Goal: Task Accomplishment & Management: Use online tool/utility

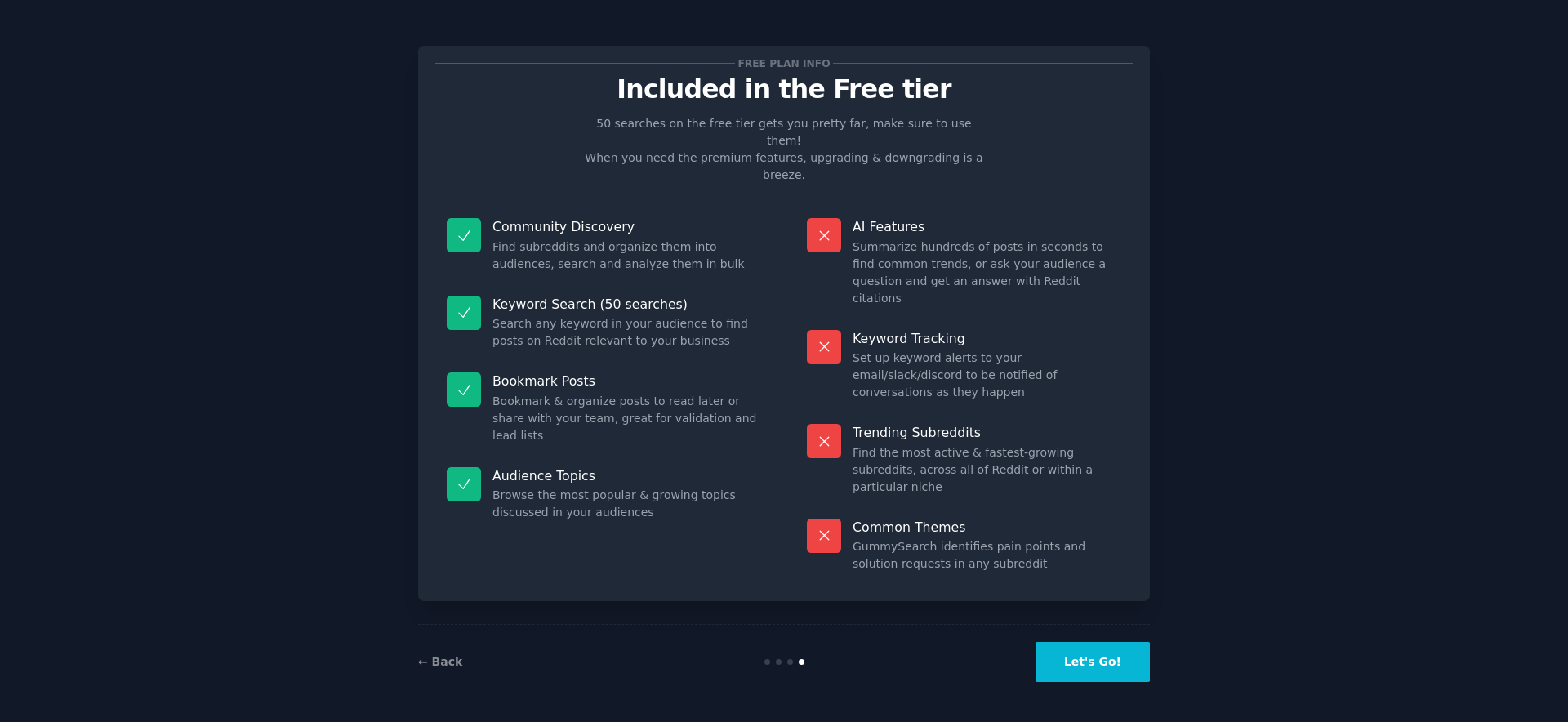
click at [1082, 651] on button "Let's Go!" at bounding box center [1092, 661] width 115 height 40
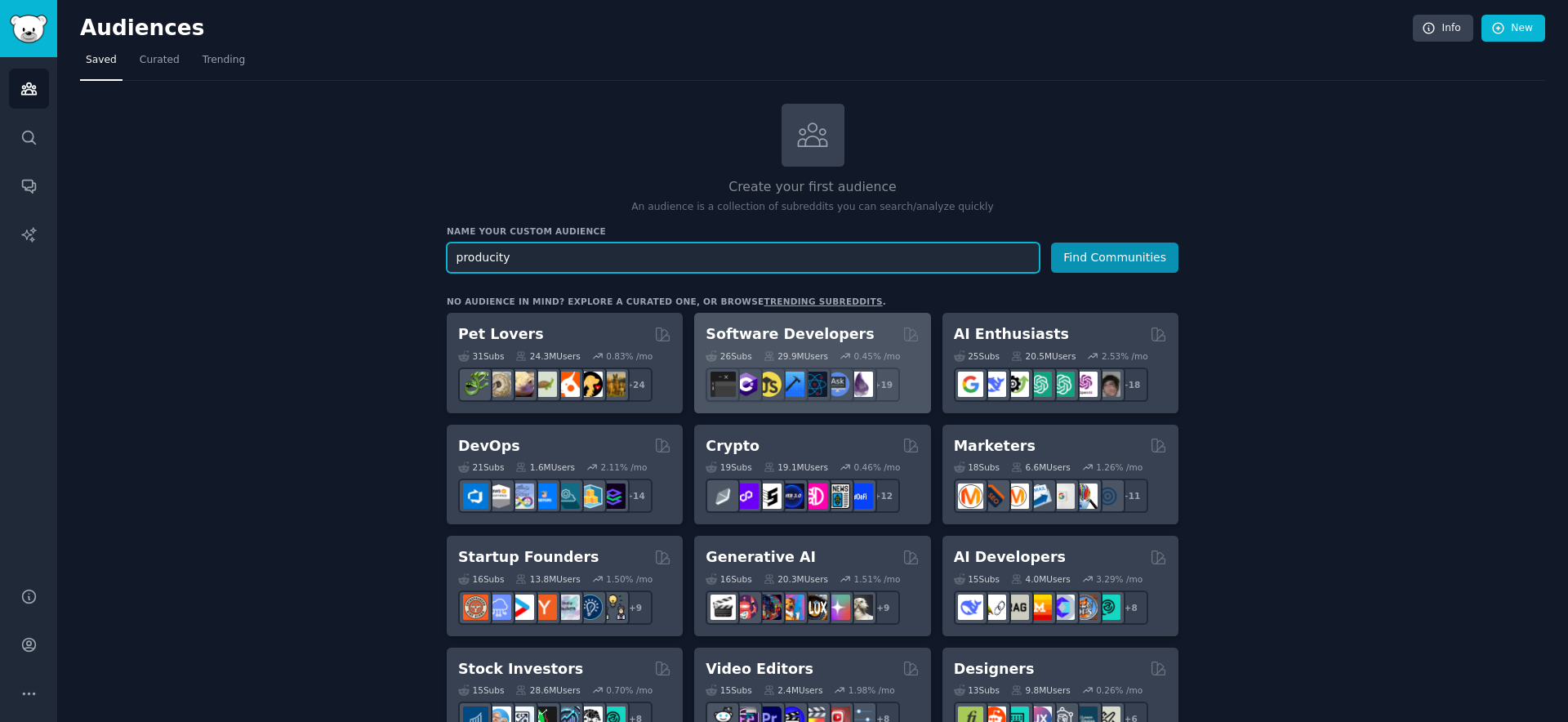
type input "producity"
click at [1051, 242] on button "Find Communities" at bounding box center [1114, 257] width 128 height 30
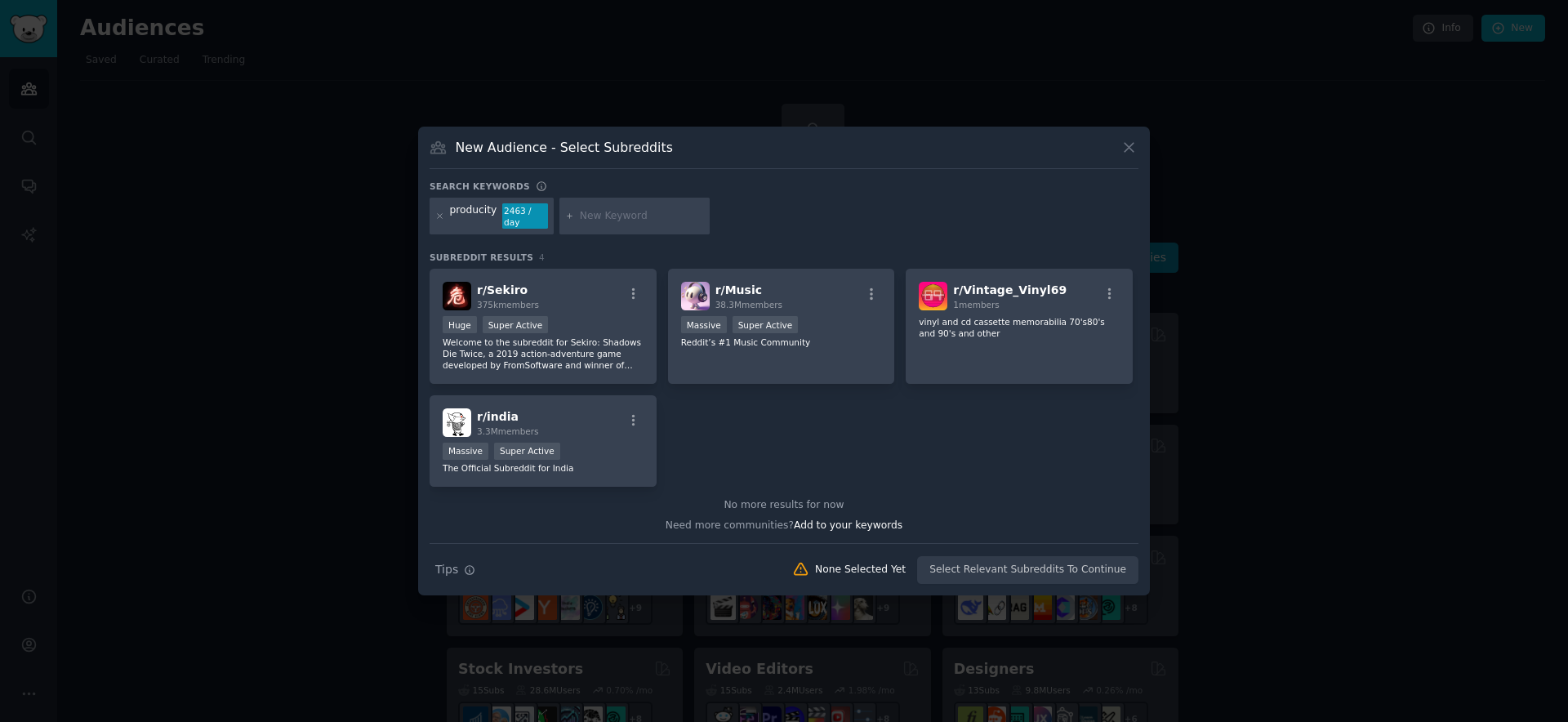
click at [578, 181] on div "Search keywords" at bounding box center [784, 189] width 709 height 17
click at [436, 215] on icon at bounding box center [440, 216] width 9 height 9
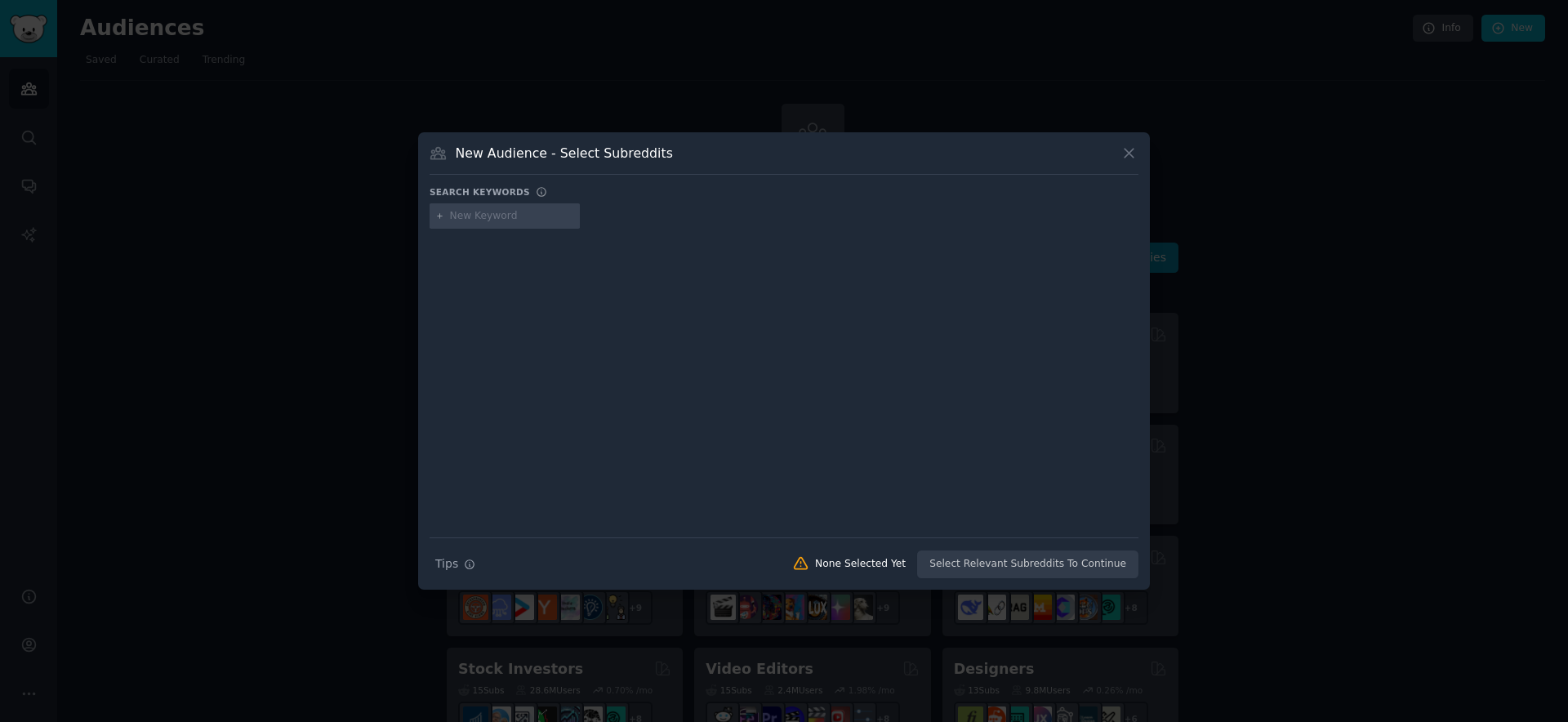
drag, startPoint x: 465, startPoint y: 215, endPoint x: 489, endPoint y: 214, distance: 24.0
click at [465, 215] on input "text" at bounding box center [511, 216] width 124 height 15
paste input "productivity"
type input "productivity"
type input "n"
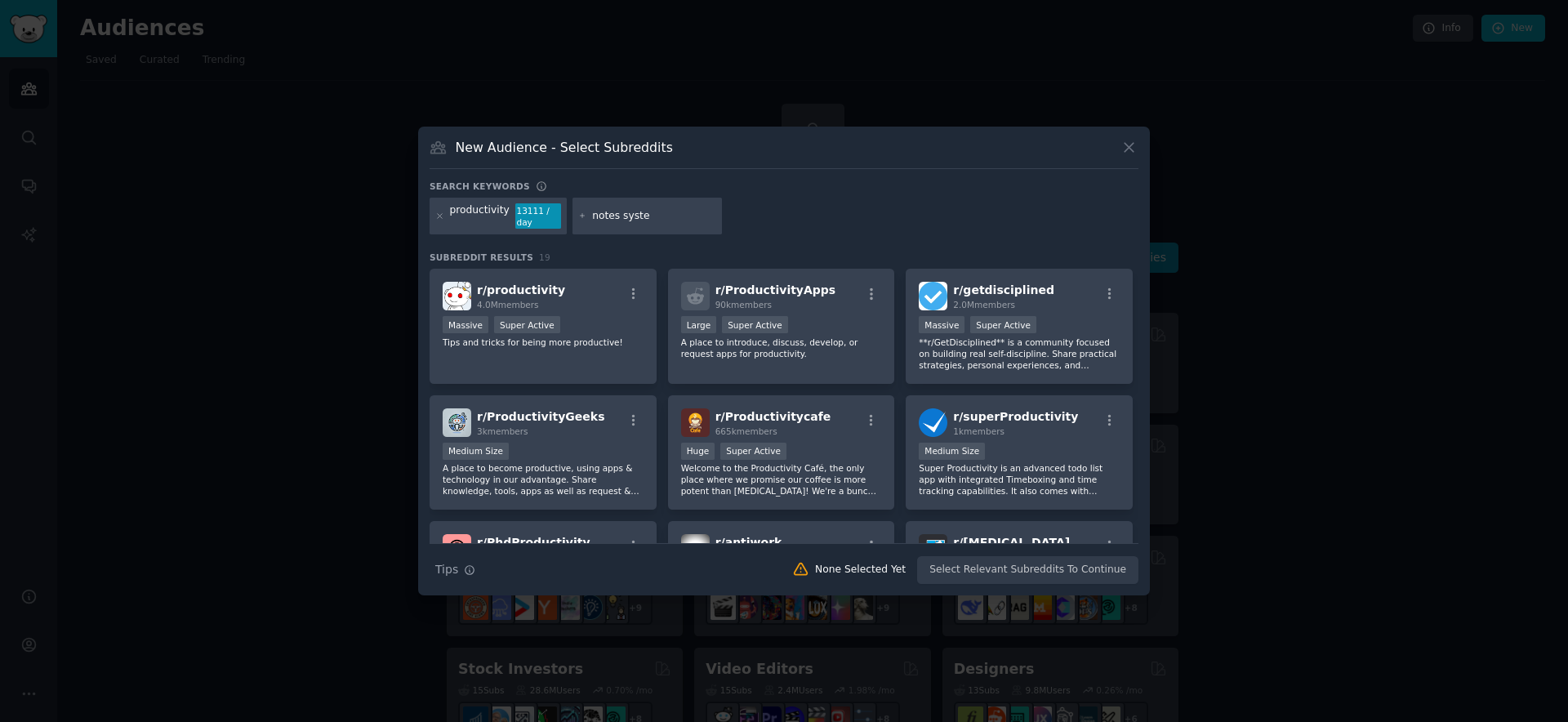
type input "notes system"
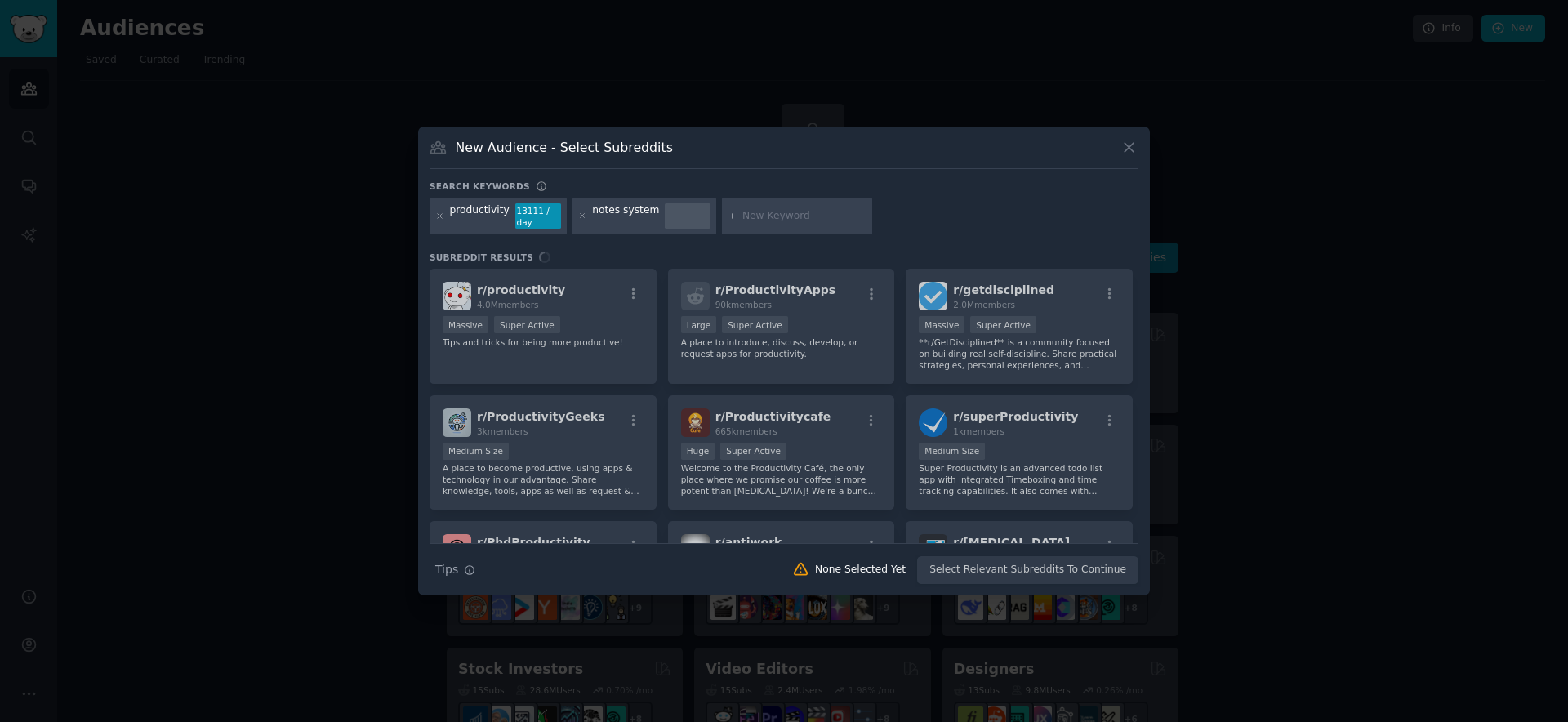
click at [751, 159] on div "New Audience - Select Subreddits" at bounding box center [784, 153] width 709 height 31
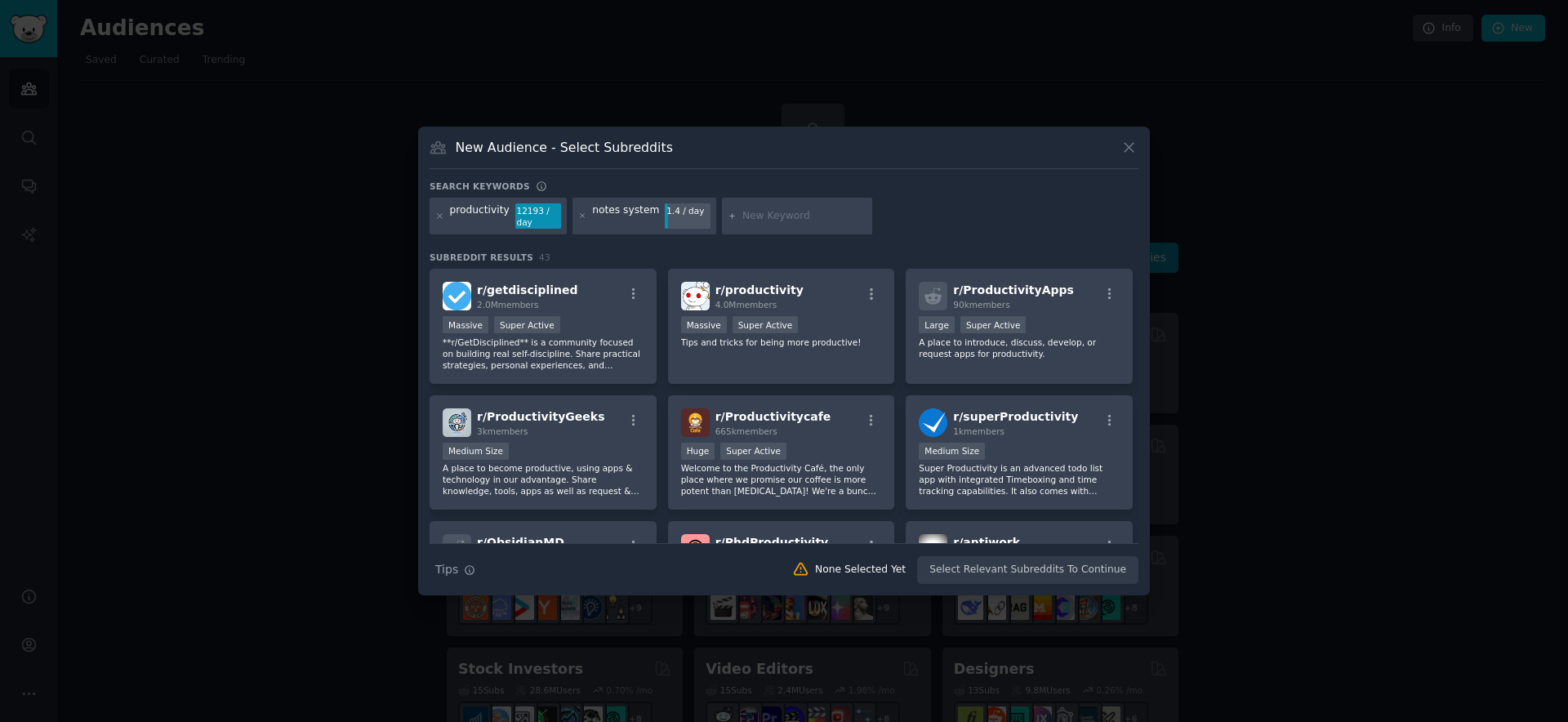
click at [1281, 361] on div at bounding box center [784, 361] width 1568 height 722
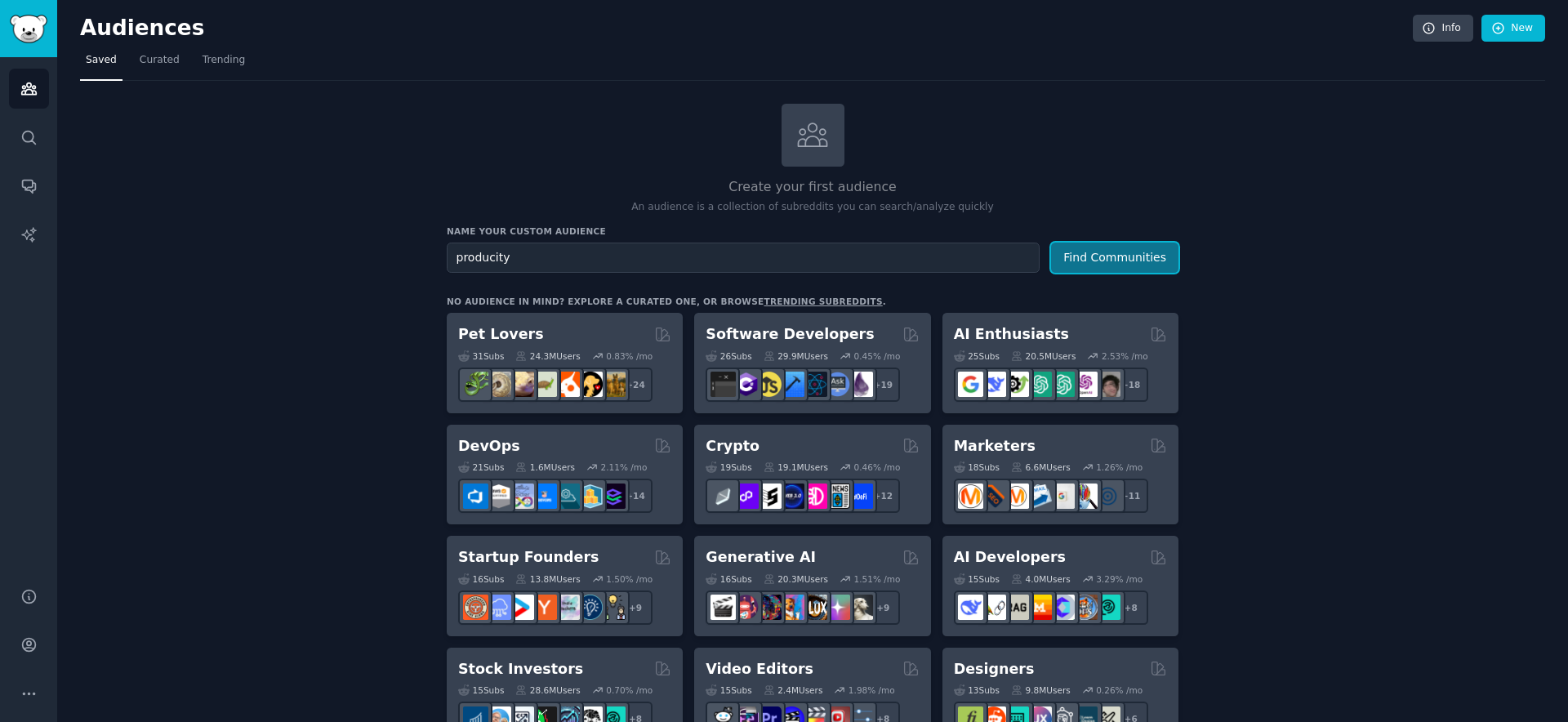
click at [1086, 261] on button "Find Communities" at bounding box center [1114, 257] width 128 height 30
